Goal: Task Accomplishment & Management: Manage account settings

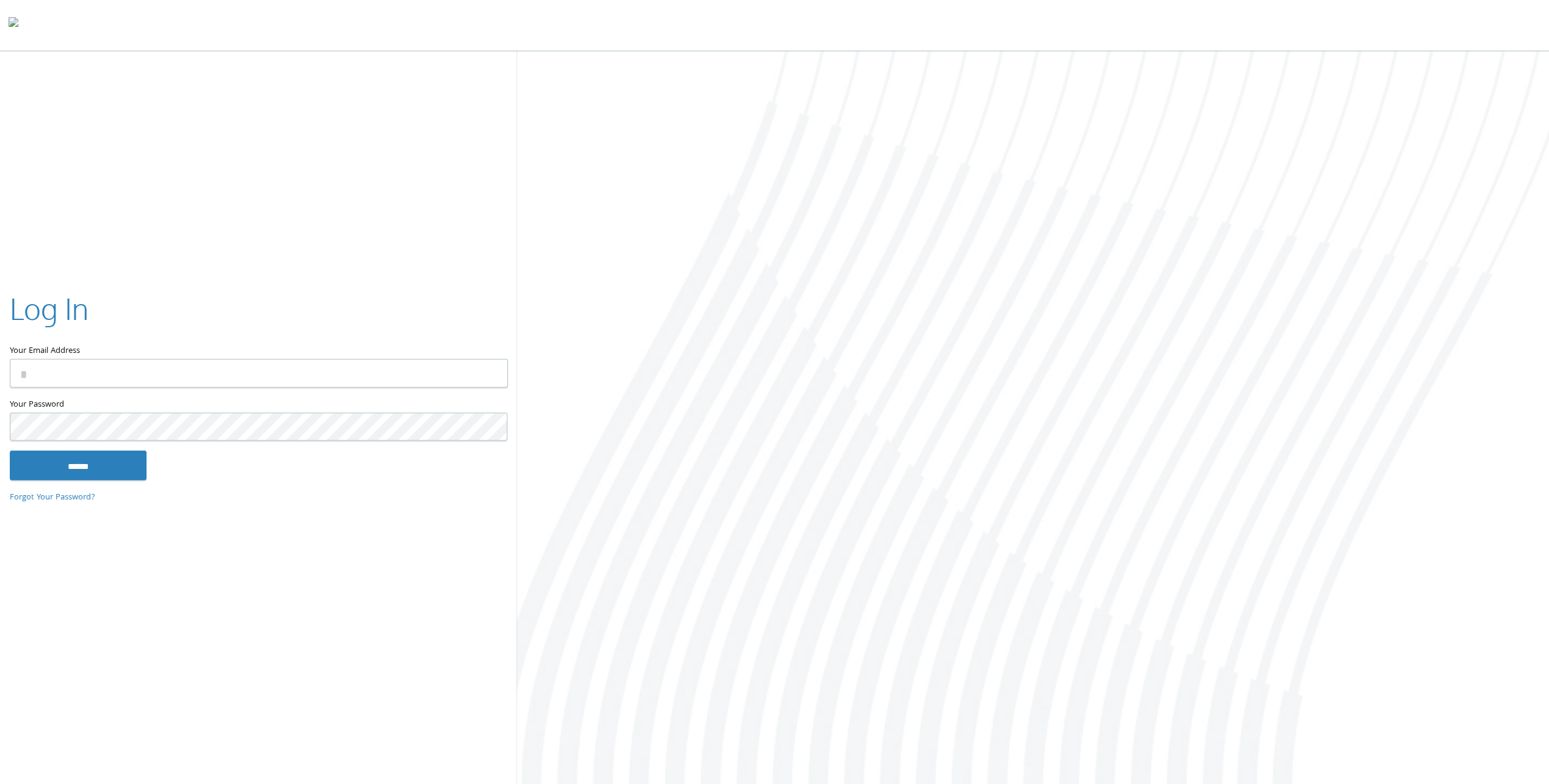
type input "**********"
click at [131, 470] on input "******" at bounding box center [77, 465] width 136 height 29
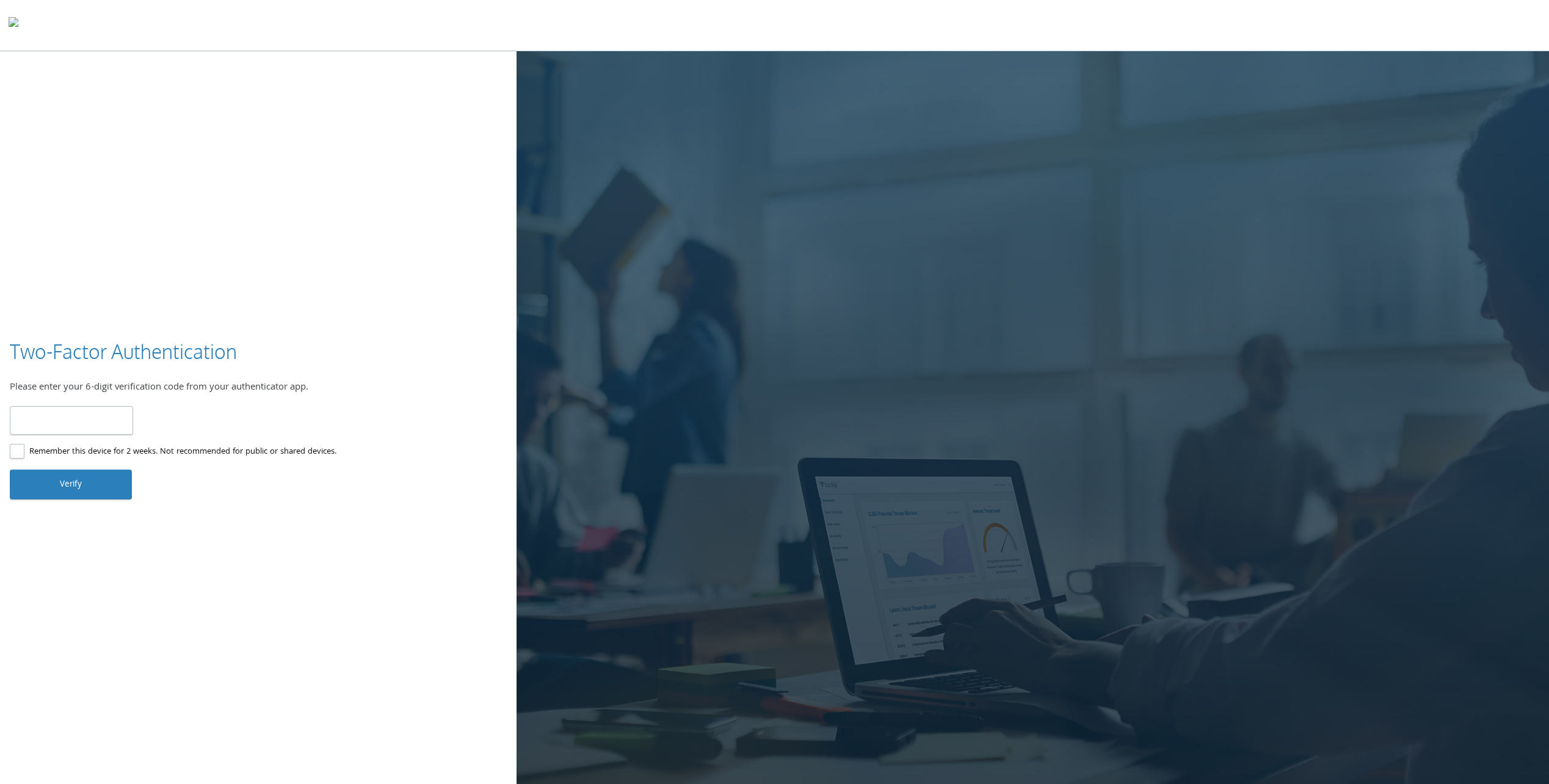
paste input "******"
type input "******"
